Goal: Transaction & Acquisition: Book appointment/travel/reservation

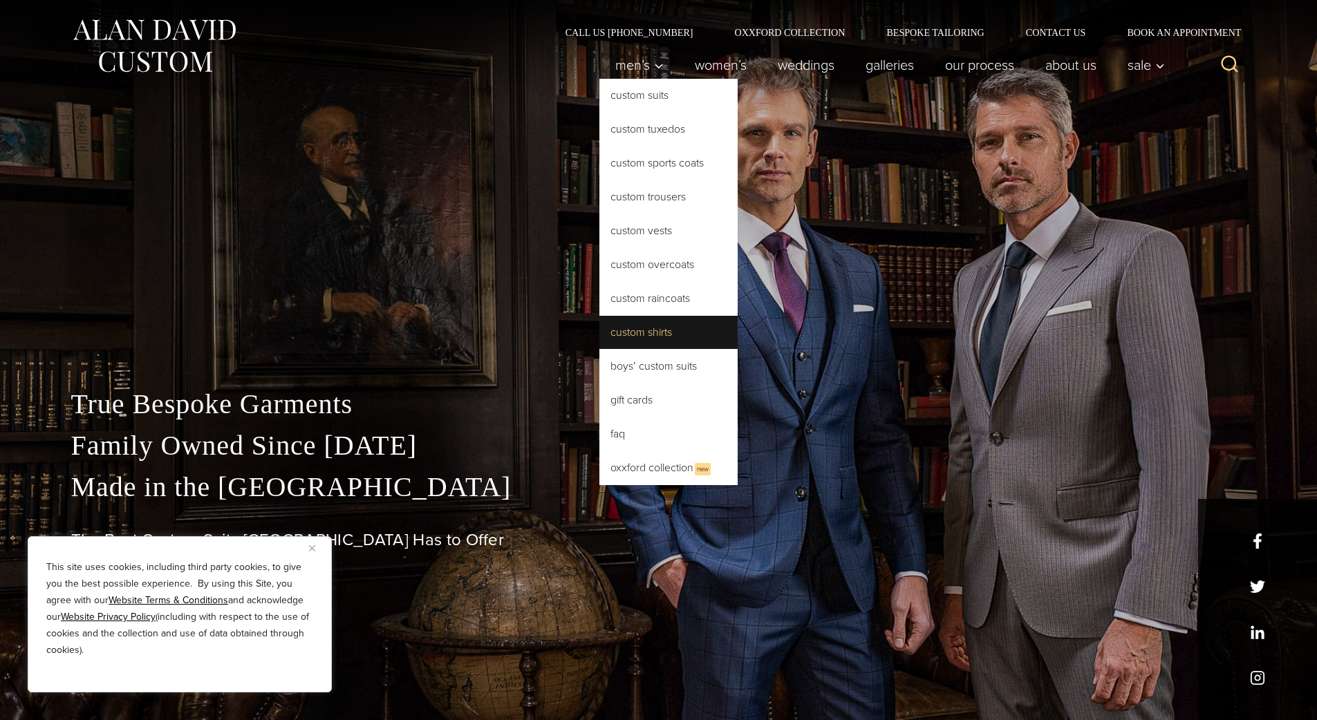
click at [648, 333] on link "Custom Shirts" at bounding box center [668, 332] width 138 height 33
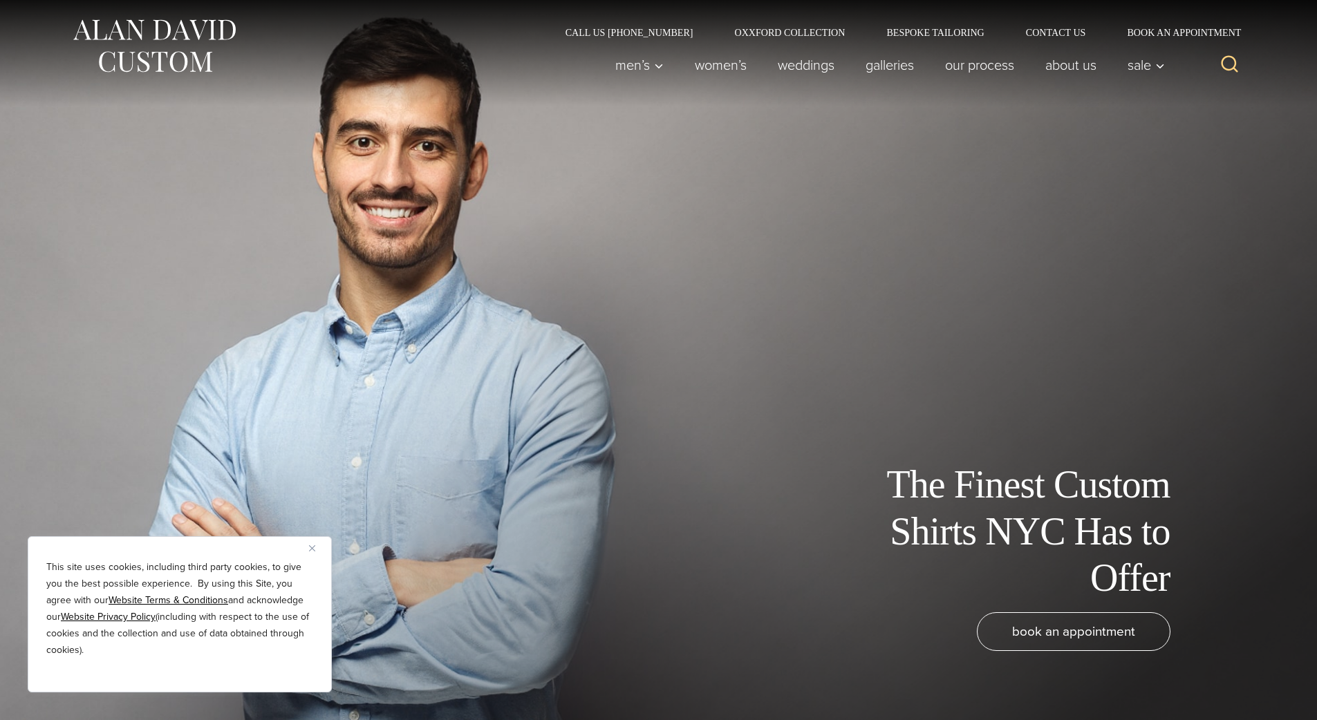
click at [316, 550] on button "Close" at bounding box center [317, 548] width 17 height 17
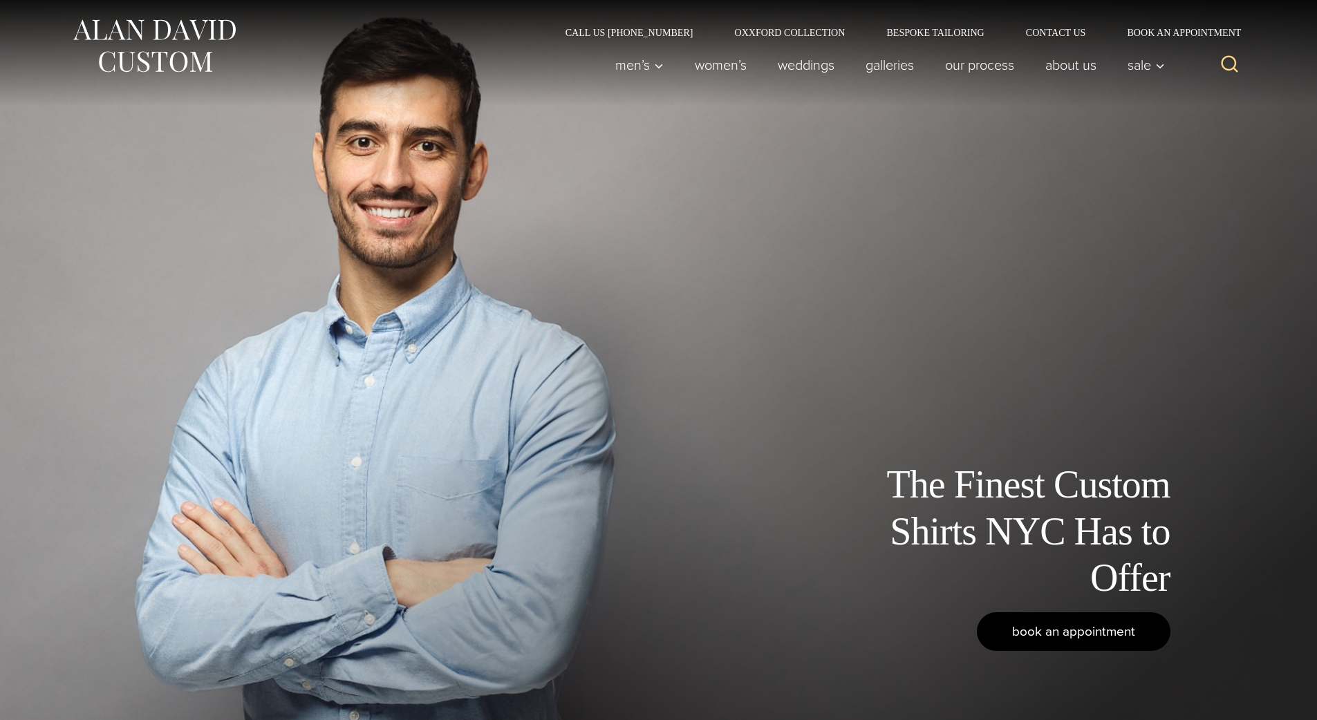
click at [1084, 642] on span "book an appointment" at bounding box center [1073, 631] width 123 height 20
